Goal: Go to known website: Access a specific website the user already knows

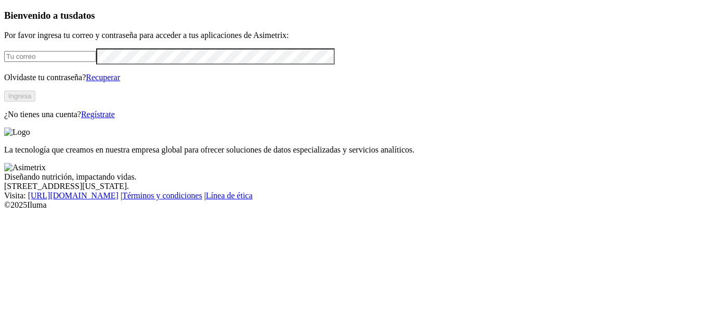
click at [64, 62] on input "email" at bounding box center [50, 56] width 92 height 11
type input "[PERSON_NAME][EMAIL_ADDRESS][PERSON_NAME][DOMAIN_NAME]"
click input "submit" at bounding box center [0, 0] width 0 height 0
